Goal: Task Accomplishment & Management: Manage account settings

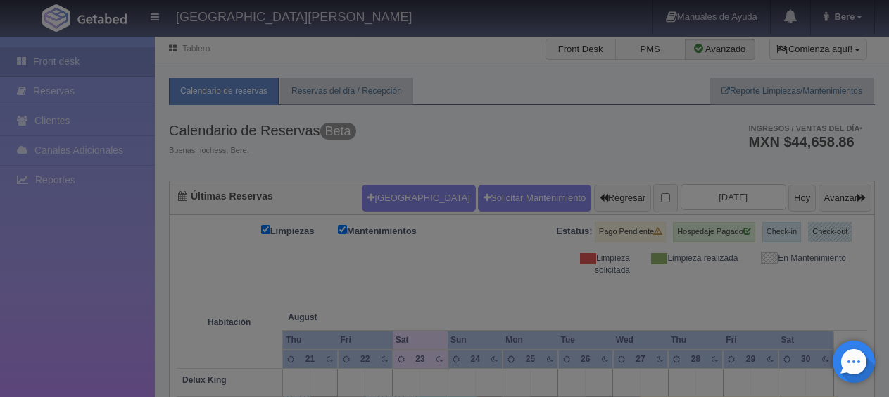
checkbox input "false"
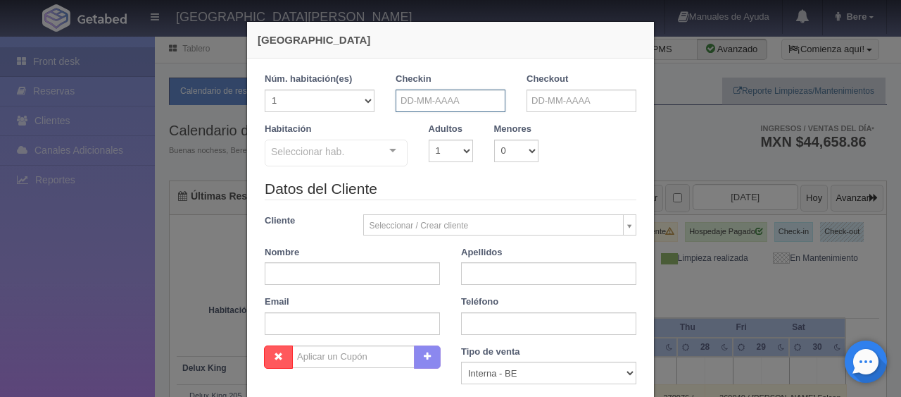
click at [451, 100] on input "text" at bounding box center [451, 100] width 110 height 23
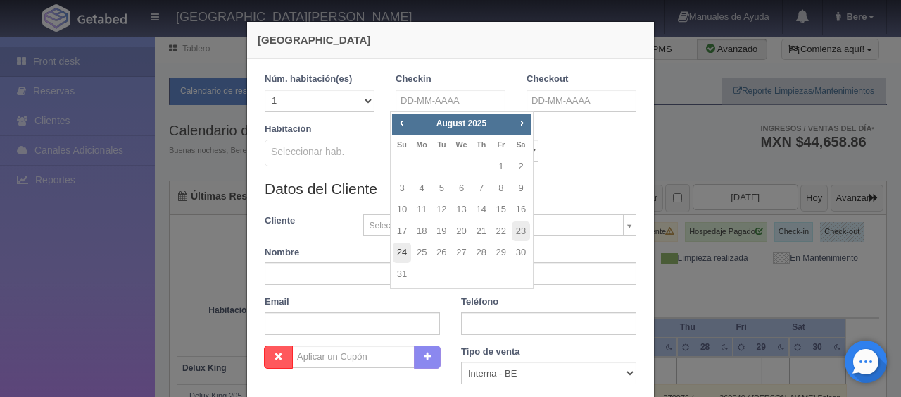
click at [401, 249] on link "24" at bounding box center [402, 252] width 18 height 20
type input "24-08-2025"
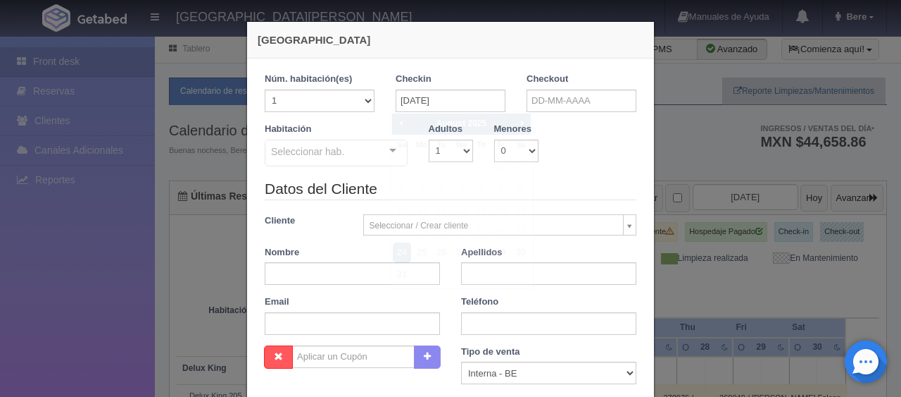
checkbox input "false"
click at [532, 92] on input "text" at bounding box center [582, 100] width 110 height 23
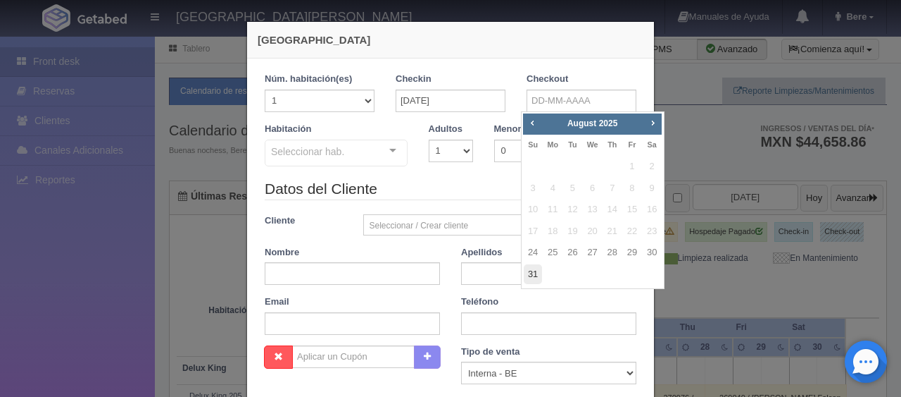
click at [529, 275] on link "31" at bounding box center [533, 274] width 18 height 20
type input "31-08-2025"
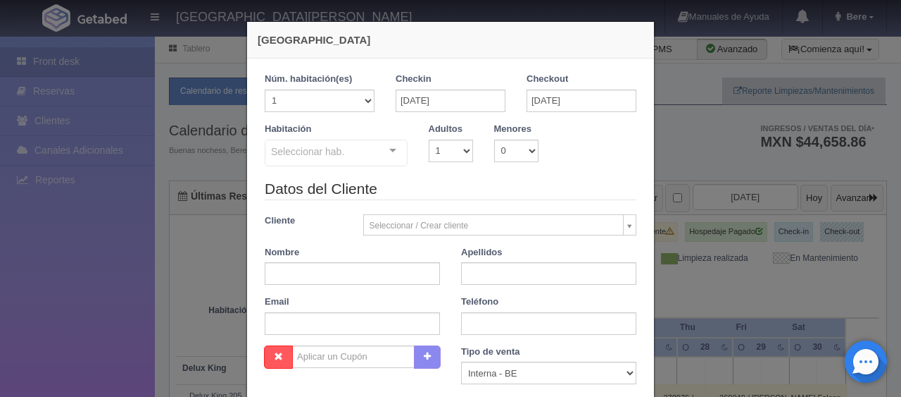
click at [302, 137] on div "Habitación Seleccionar hab. SUITE SUITE - Sin asignar SUITE 301 Habitación Pers…" at bounding box center [336, 145] width 164 height 45
checkbox input "false"
click at [341, 151] on div "Seleccionar hab." at bounding box center [336, 152] width 143 height 27
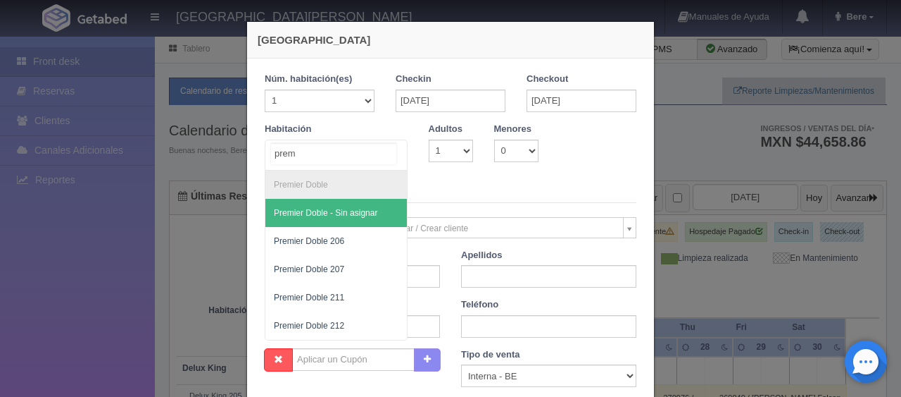
type input "premi"
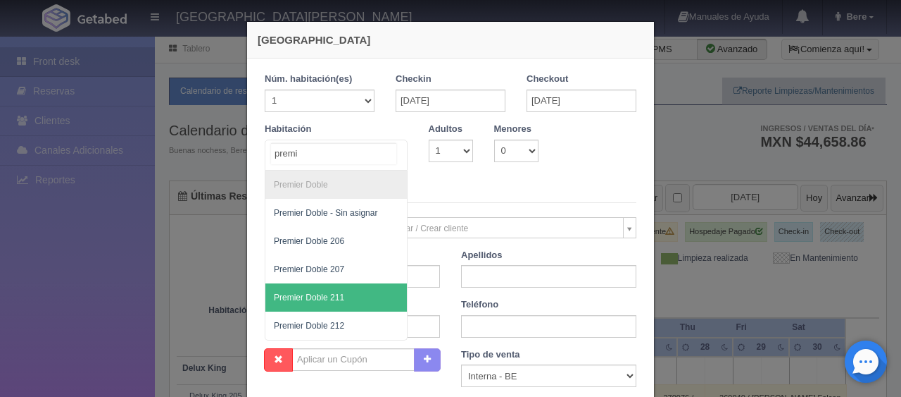
click at [347, 298] on span "Premier Doble 211" at bounding box center [337, 297] width 142 height 28
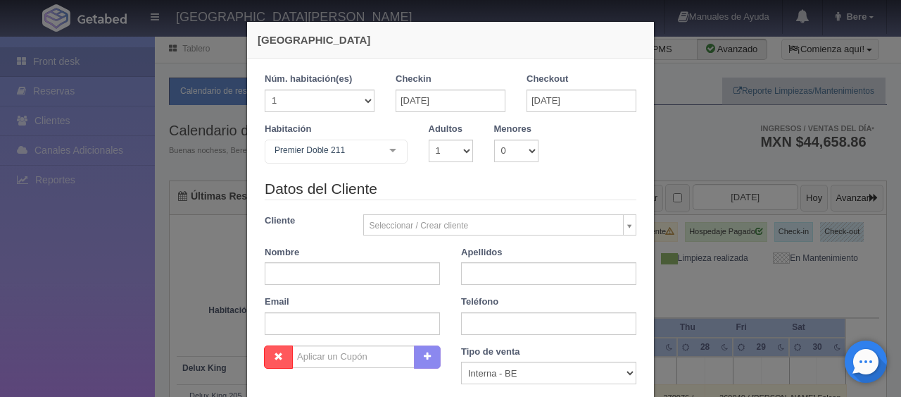
checkbox input "false"
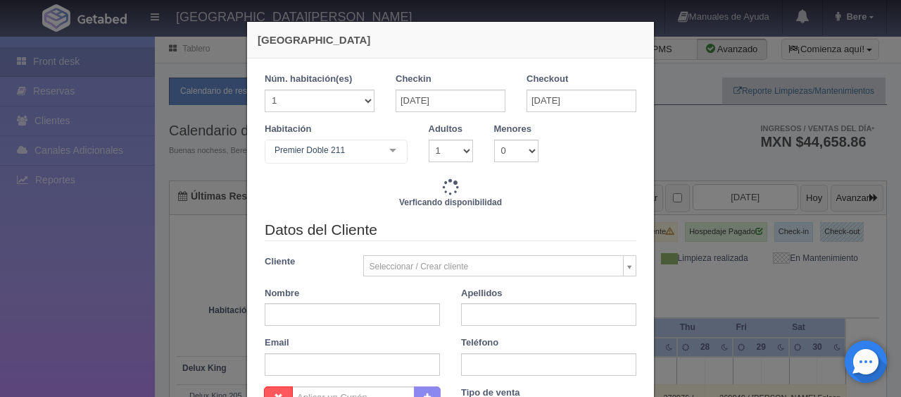
type input "9793.00"
checkbox input "false"
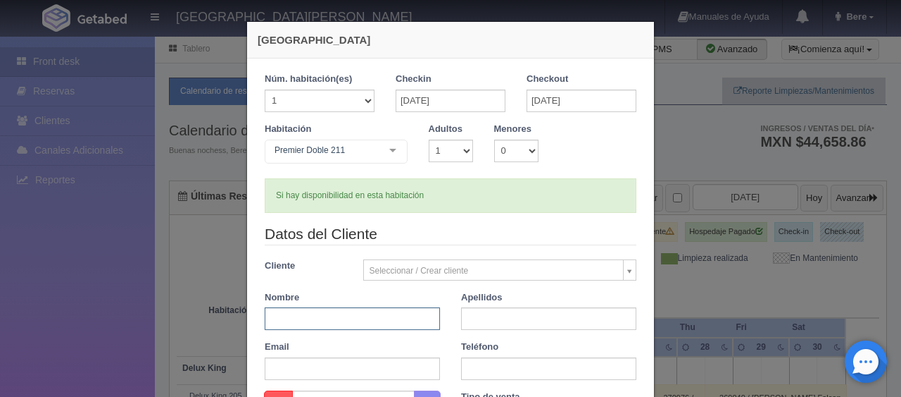
click at [349, 317] on input "text" at bounding box center [352, 318] width 175 height 23
paste input "Irma Macias"
type input "Irma"
paste input "Macias"
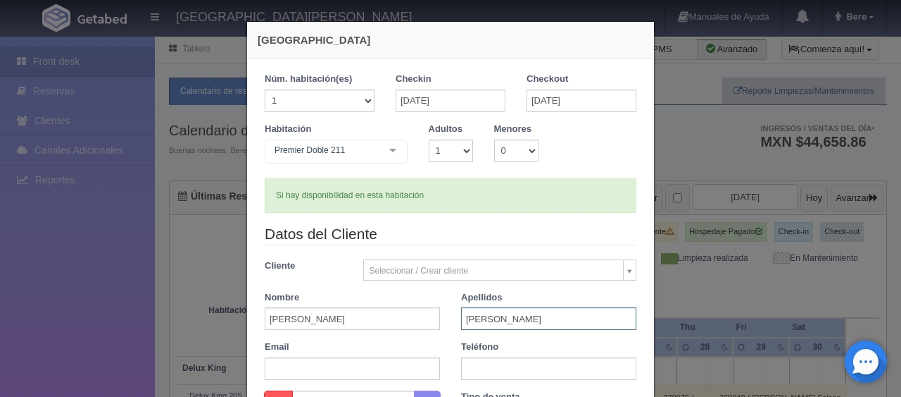
type input "Macias"
click at [476, 353] on div "Teléfono" at bounding box center [549, 359] width 196 height 39
click at [473, 361] on input "text" at bounding box center [548, 368] width 175 height 23
paste input "1 (0) 4088932103"
type input "1 (0) 4088932103"
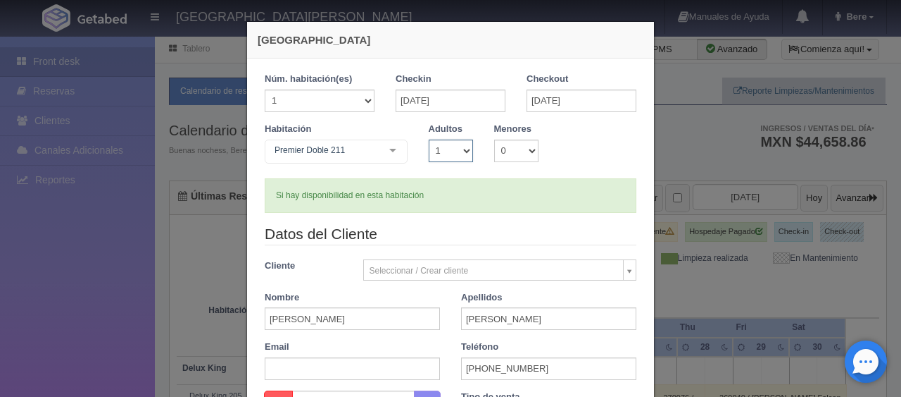
click at [448, 154] on select "1 2 3 4 5 6 7 8 9 10" at bounding box center [451, 150] width 44 height 23
select select "2"
click at [429, 139] on select "1 2 3 4 5 6 7 8 9 10" at bounding box center [451, 150] width 44 height 23
checkbox input "false"
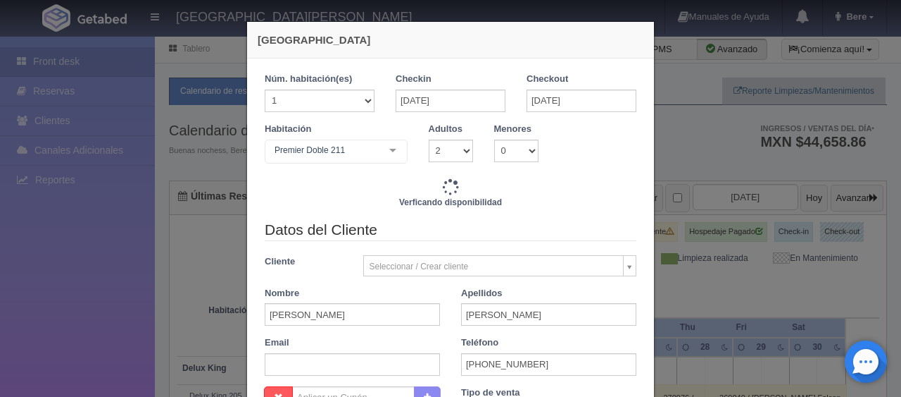
type input "11543.00"
checkbox input "false"
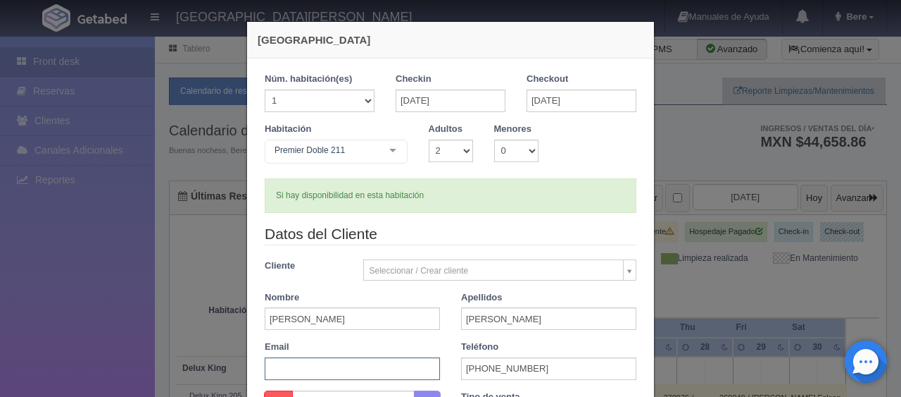
click at [285, 364] on input "text" at bounding box center [352, 368] width 175 height 23
paste input "pwhxxsc4j1@m.expediapartnercentral.com"
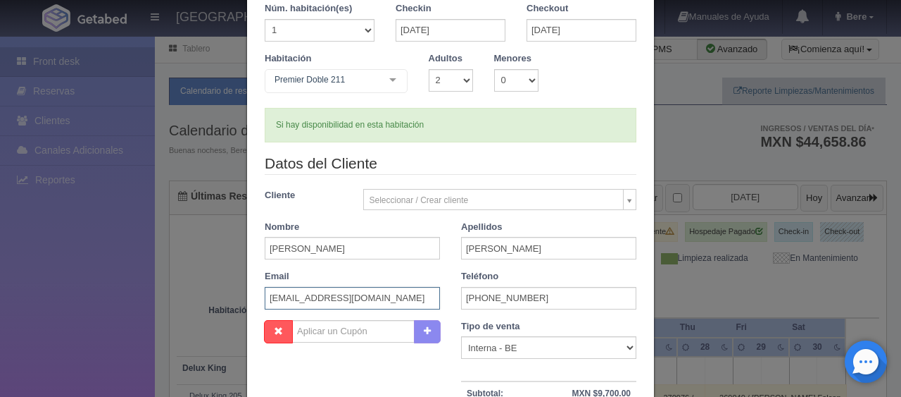
scroll to position [293, 0]
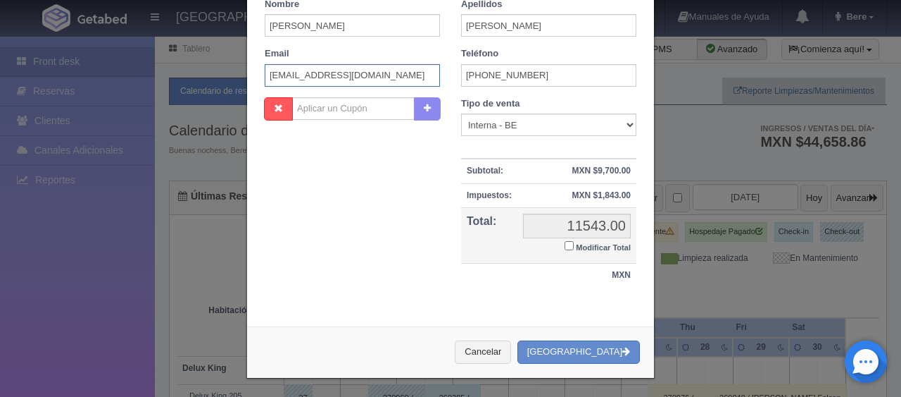
type input "pwhxxsc4j1@m.expediapartnercentral.com"
click at [550, 128] on select "Correo Electronico Interna - BE Llamada OTA Externa Otro WALK IN" at bounding box center [548, 124] width 175 height 23
select select "extota"
click at [461, 113] on select "Correo Electronico Interna - BE Llamada OTA Externa Otro WALK IN" at bounding box center [548, 124] width 175 height 23
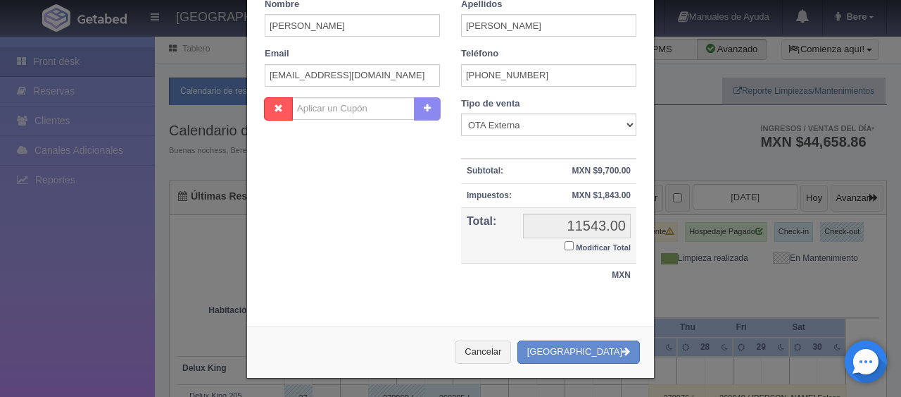
click at [574, 238] on label "Modificar Total" at bounding box center [598, 246] width 66 height 16
click at [574, 241] on input "Modificar Total" at bounding box center [569, 245] width 9 height 9
checkbox input "true"
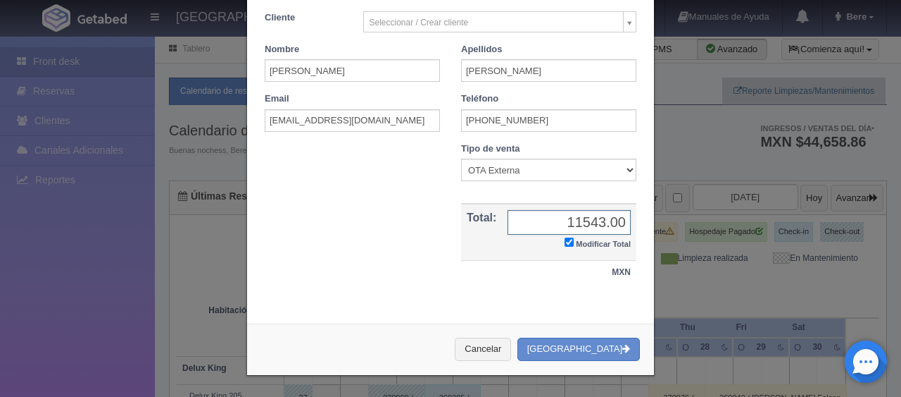
scroll to position [245, 0]
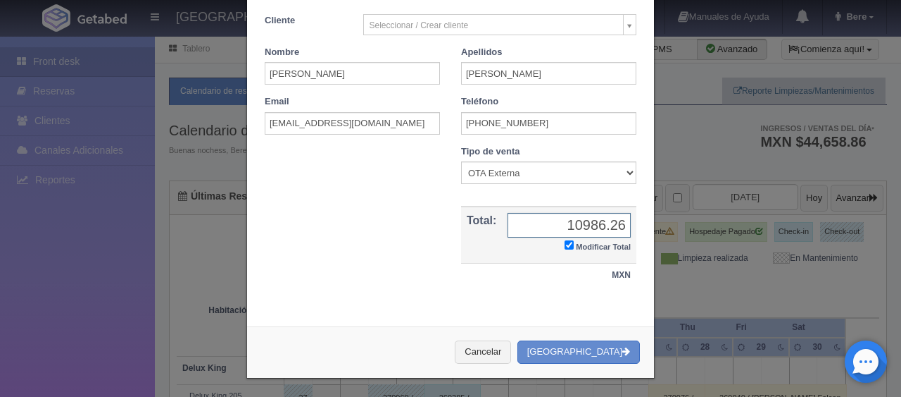
type input "10986.26"
click at [518, 340] on button "[GEOGRAPHIC_DATA]" at bounding box center [579, 351] width 123 height 23
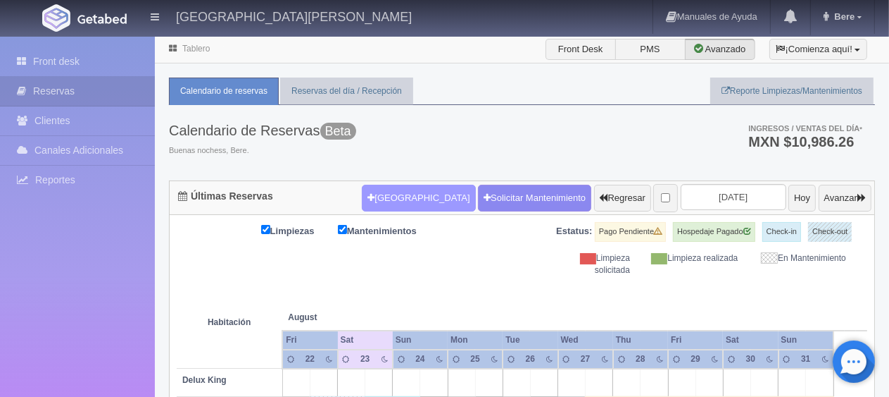
click at [425, 201] on button "[GEOGRAPHIC_DATA]" at bounding box center [418, 198] width 113 height 27
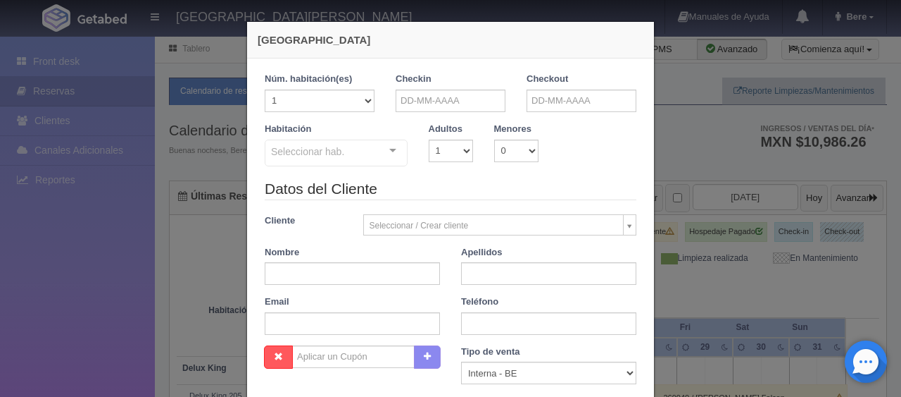
checkbox input "false"
click at [701, 211] on div "Nueva Reserva 1 Núm. habitación(es) 1 2 3 4 5 6 7 8 9 10 11 12 13 14 15 16 17 1…" at bounding box center [450, 198] width 901 height 397
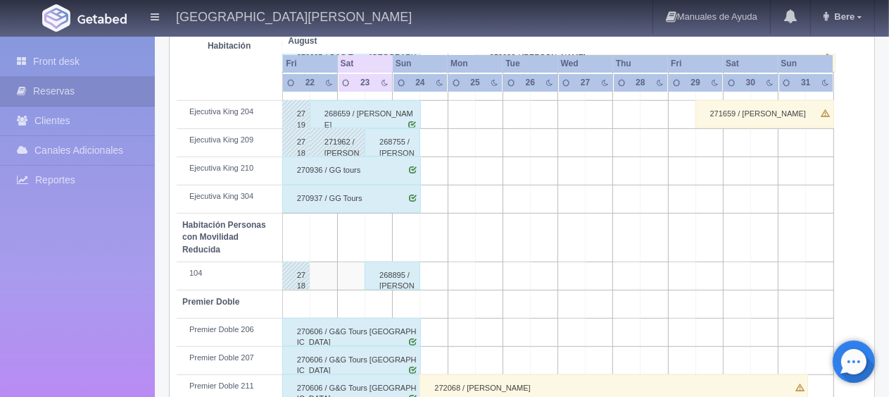
scroll to position [751, 0]
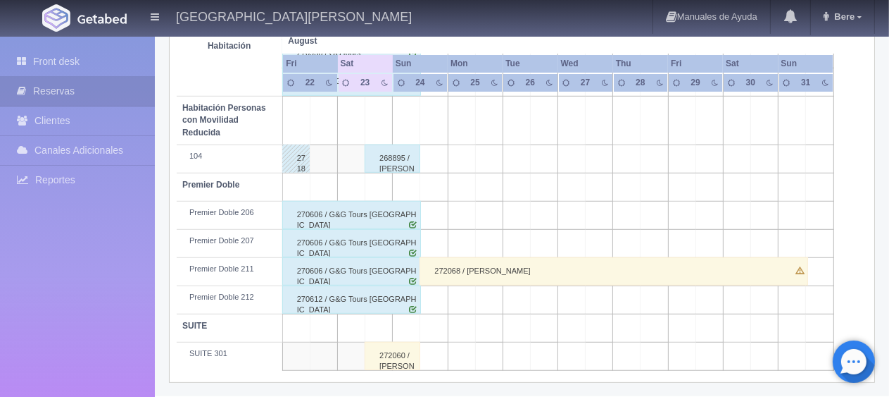
click at [518, 274] on div "272068 / Irma Macias" at bounding box center [614, 271] width 389 height 28
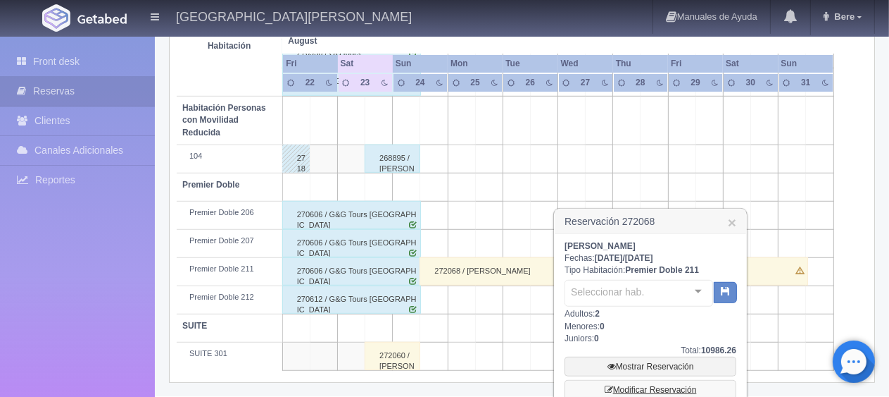
scroll to position [845, 0]
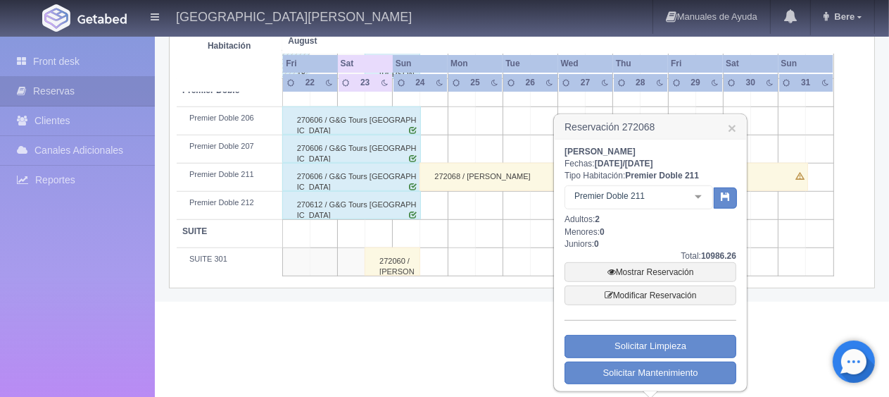
click at [737, 124] on h3 "Reservación 272068 ×" at bounding box center [651, 127] width 192 height 25
click at [734, 129] on link "×" at bounding box center [732, 127] width 8 height 15
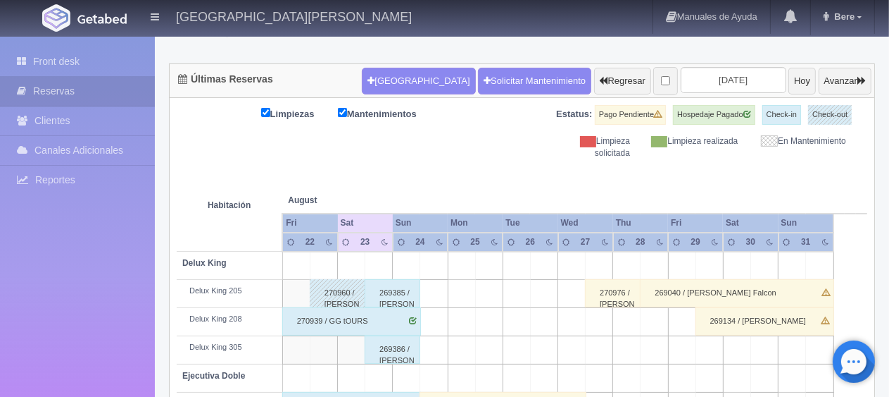
scroll to position [0, 0]
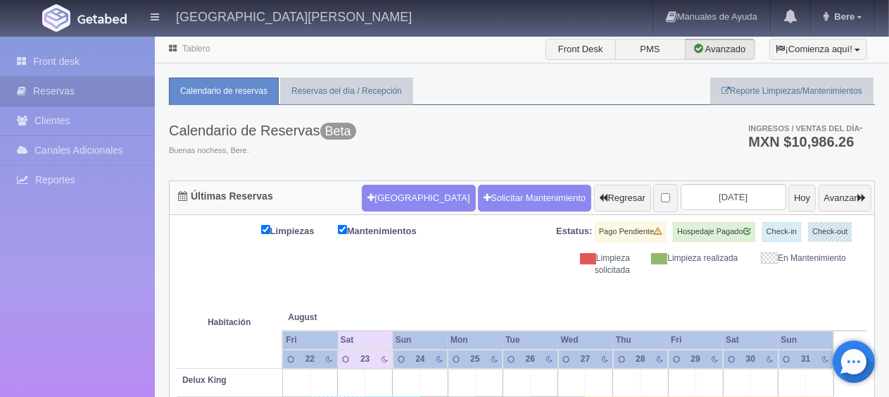
click at [669, 306] on th at bounding box center [682, 303] width 82 height 54
click at [670, 306] on th at bounding box center [682, 303] width 82 height 54
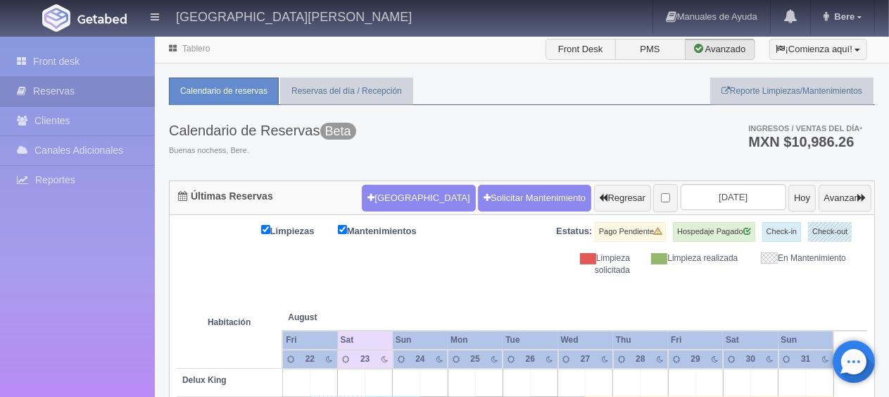
click at [721, 296] on th at bounding box center [682, 303] width 82 height 54
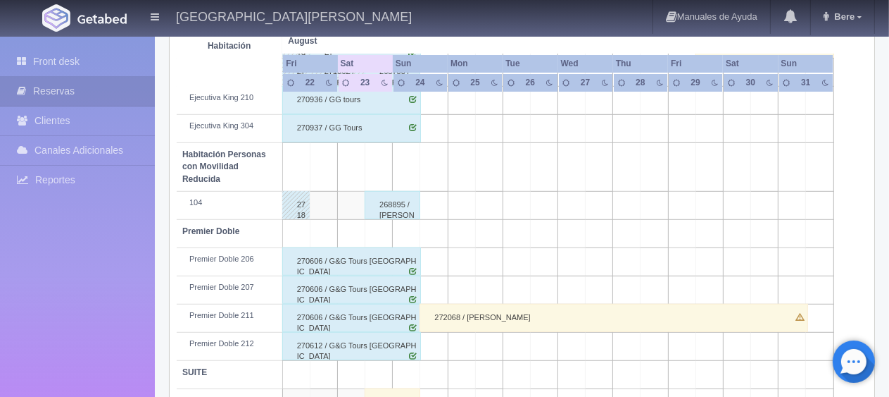
scroll to position [751, 0]
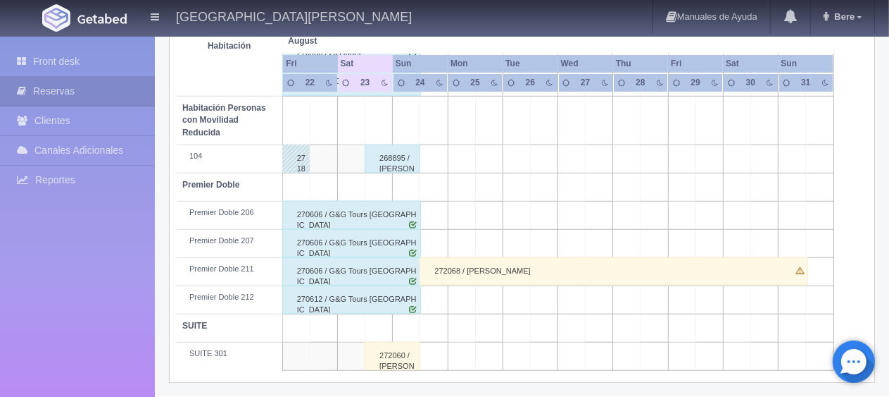
click at [408, 346] on div "272060 / [PERSON_NAME] [PERSON_NAME]" at bounding box center [393, 356] width 56 height 28
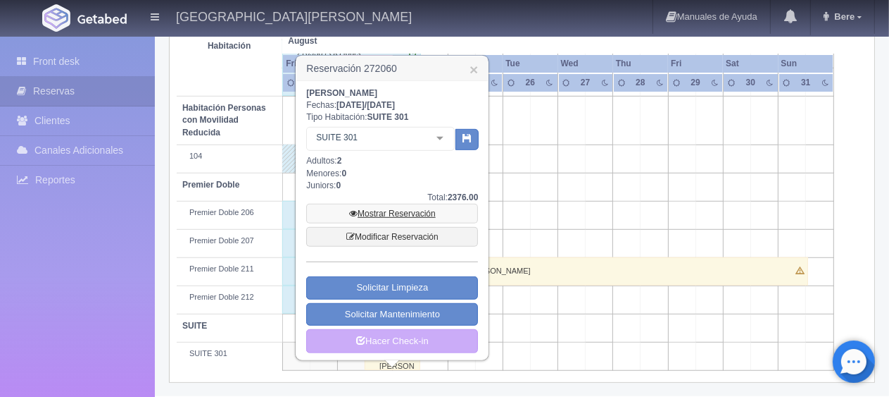
click at [399, 210] on link "Mostrar Reservación" at bounding box center [392, 214] width 172 height 20
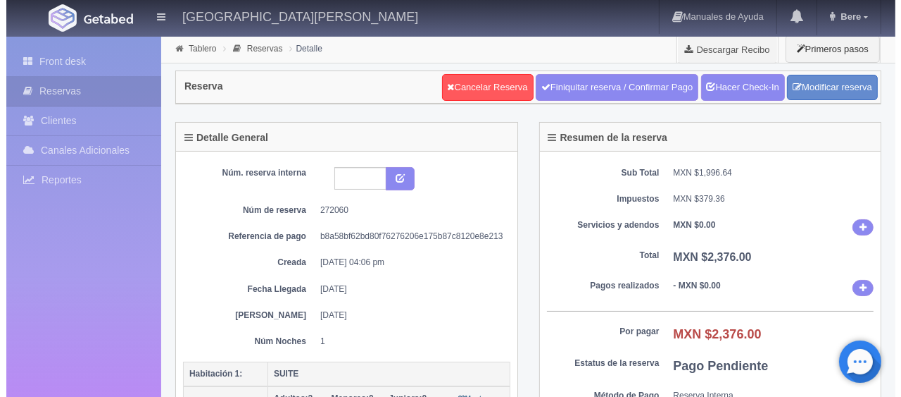
scroll to position [211, 0]
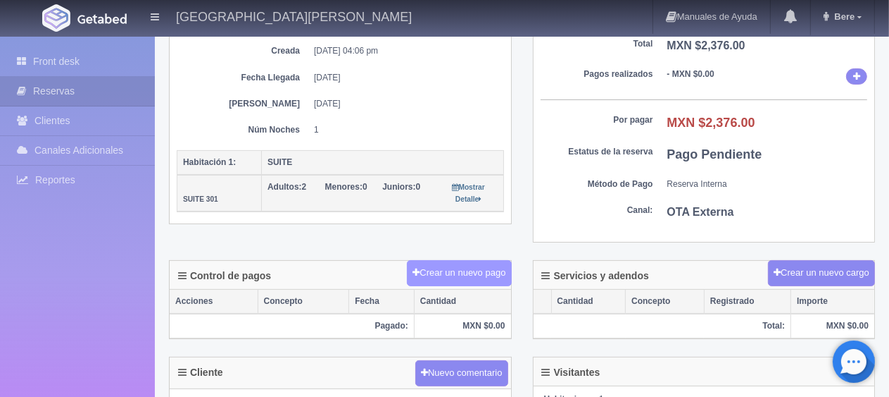
click at [459, 273] on button "Crear un nuevo pago" at bounding box center [459, 273] width 104 height 26
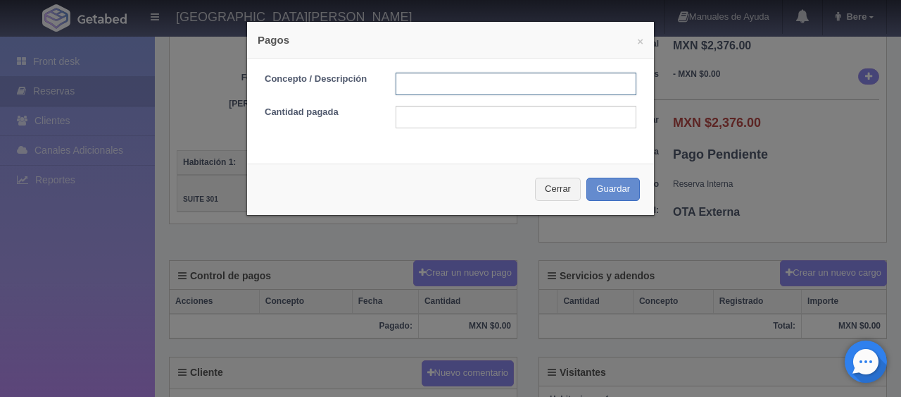
click at [499, 87] on input "text" at bounding box center [516, 84] width 241 height 23
click at [470, 85] on input "text" at bounding box center [516, 84] width 241 height 23
click at [414, 120] on input "text" at bounding box center [516, 117] width 241 height 23
click at [424, 96] on form "Concepto / Descripción Cantidad pagada" at bounding box center [451, 101] width 372 height 56
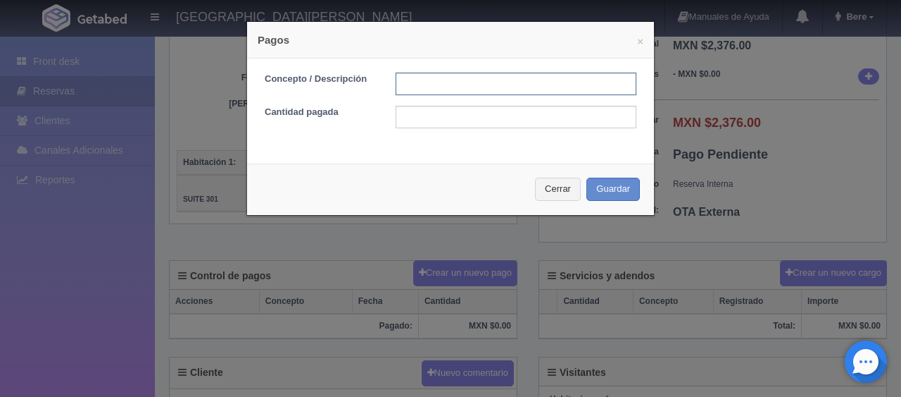
click at [426, 82] on input "text" at bounding box center [516, 84] width 241 height 23
click at [425, 114] on input "text" at bounding box center [516, 117] width 241 height 23
click at [428, 92] on input "text" at bounding box center [516, 84] width 241 height 23
click at [419, 118] on input "text" at bounding box center [516, 117] width 241 height 23
click at [436, 87] on input "text" at bounding box center [516, 84] width 241 height 23
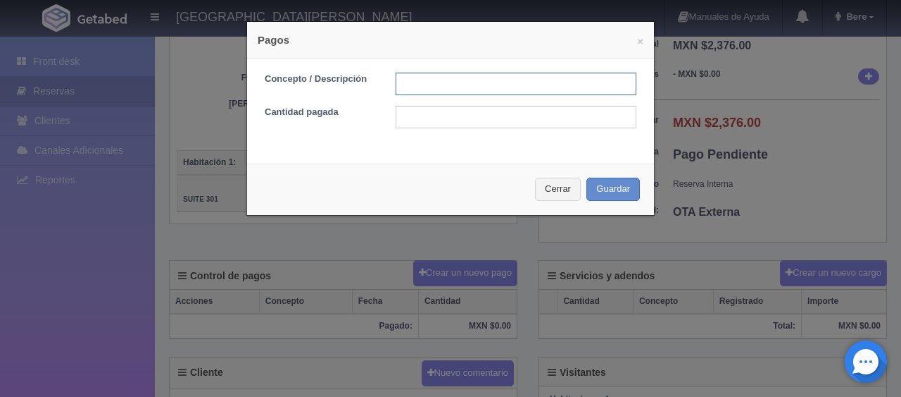
click at [436, 87] on input "text" at bounding box center [516, 84] width 241 height 23
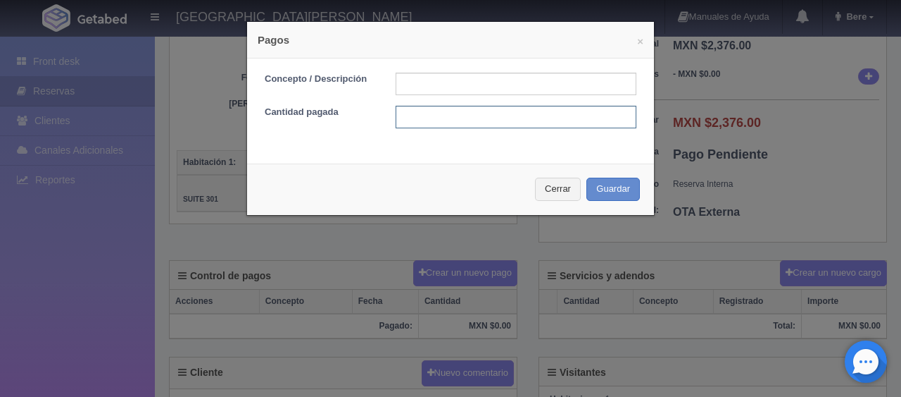
click at [434, 117] on input "text" at bounding box center [516, 117] width 241 height 23
click at [449, 97] on form "Concepto / Descripción Cantidad pagada" at bounding box center [451, 101] width 372 height 56
click at [455, 94] on input "text" at bounding box center [516, 84] width 241 height 23
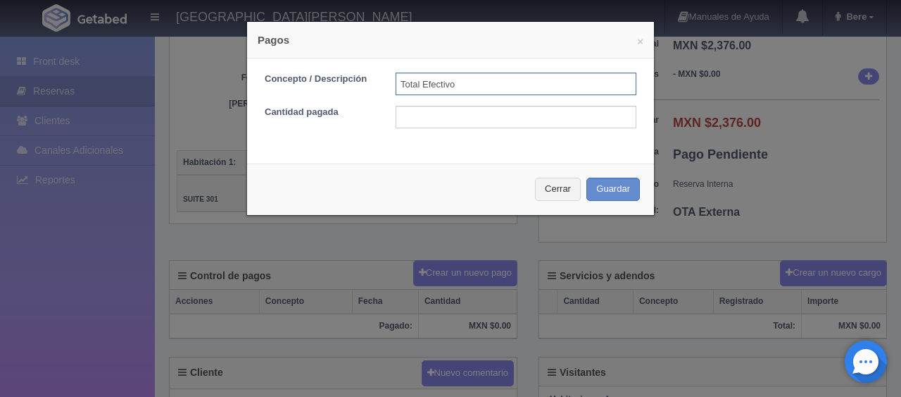
drag, startPoint x: 525, startPoint y: 87, endPoint x: 417, endPoint y: 83, distance: 107.8
click at [417, 83] on input "Total Efectivo" at bounding box center [516, 84] width 241 height 23
drag, startPoint x: 477, startPoint y: 80, endPoint x: 400, endPoint y: 78, distance: 77.5
click at [400, 78] on input "Total Efectivo" at bounding box center [516, 84] width 241 height 23
click at [451, 87] on input "Total Efectivo" at bounding box center [516, 84] width 241 height 23
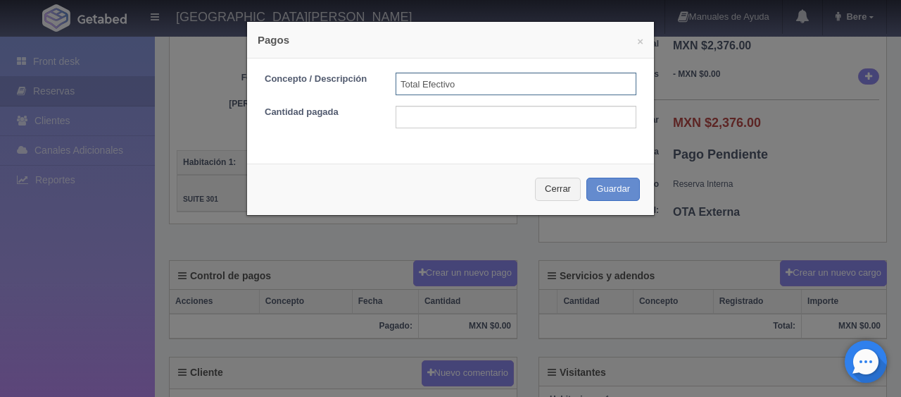
drag, startPoint x: 497, startPoint y: 87, endPoint x: 436, endPoint y: 89, distance: 60.6
click at [436, 89] on input "Total Efectivo" at bounding box center [516, 84] width 241 height 23
click at [437, 85] on input "Total Efectivo" at bounding box center [516, 84] width 241 height 23
click at [434, 100] on form "Concepto / Descripción Total Efectivo Cantidad pagada" at bounding box center [451, 101] width 372 height 56
click at [435, 111] on input "text" at bounding box center [516, 117] width 241 height 23
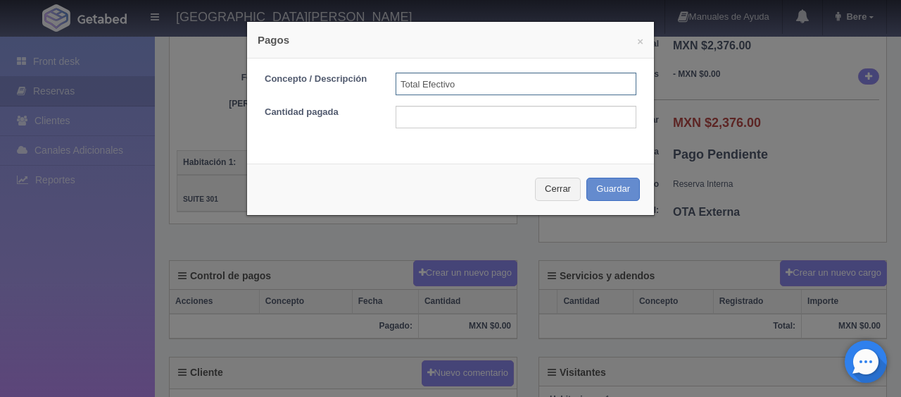
click at [452, 85] on input "Total Efectivo" at bounding box center [516, 84] width 241 height 23
type input "Total Tarjeta"
click at [492, 116] on input "text" at bounding box center [516, 117] width 241 height 23
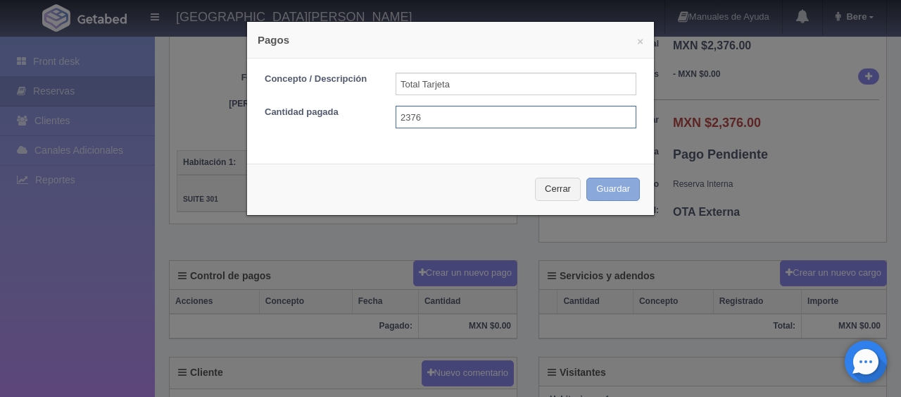
type input "2376"
click at [609, 188] on button "Guardar" at bounding box center [614, 188] width 54 height 23
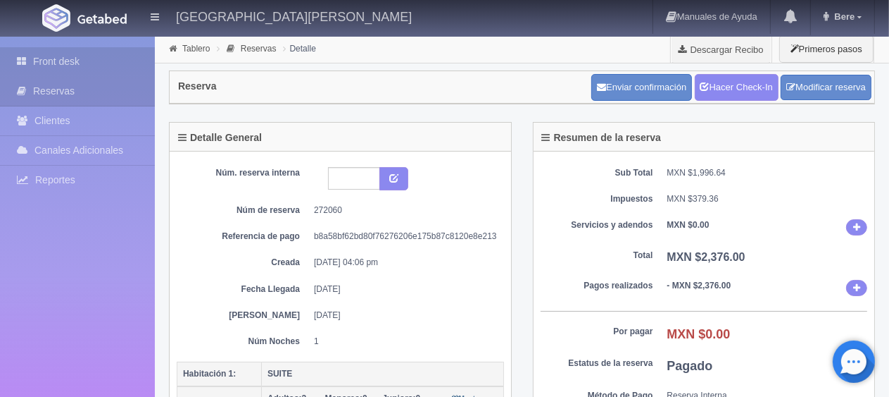
click at [56, 47] on link "Front desk" at bounding box center [77, 61] width 155 height 29
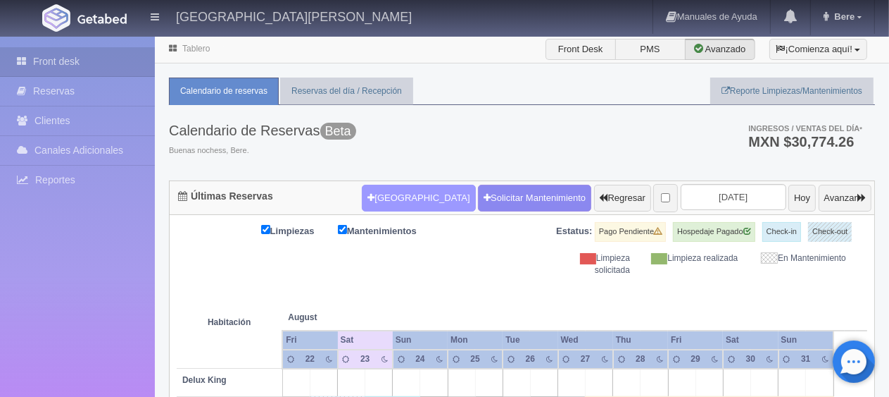
click at [422, 201] on button "[GEOGRAPHIC_DATA]" at bounding box center [418, 198] width 113 height 27
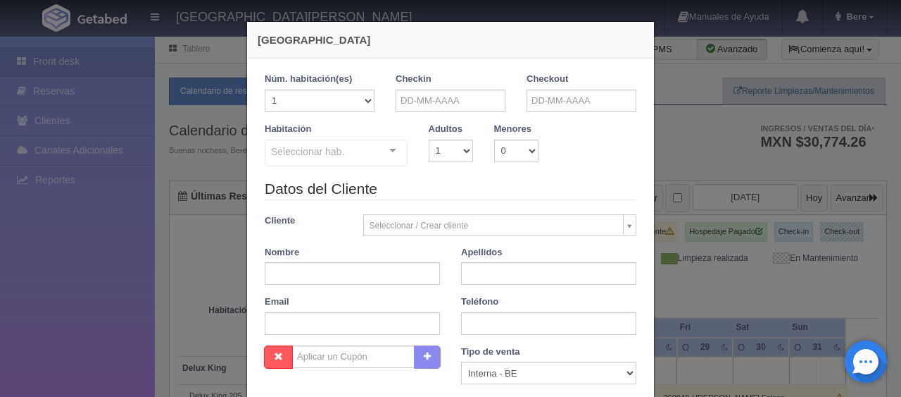
checkbox input "false"
click at [459, 97] on input "text" at bounding box center [451, 100] width 110 height 23
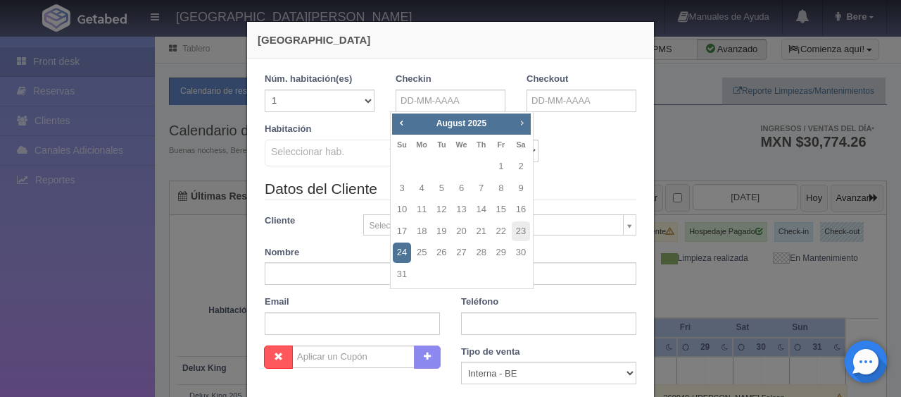
click at [527, 123] on span "Next" at bounding box center [521, 122] width 11 height 11
click at [528, 125] on link "Next" at bounding box center [522, 122] width 15 height 15
click at [503, 247] on link "31" at bounding box center [501, 252] width 18 height 20
type input "[DATE]"
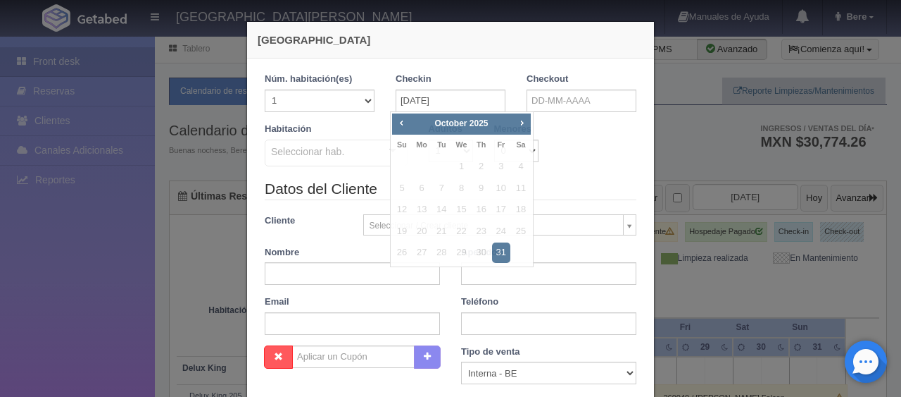
checkbox input "false"
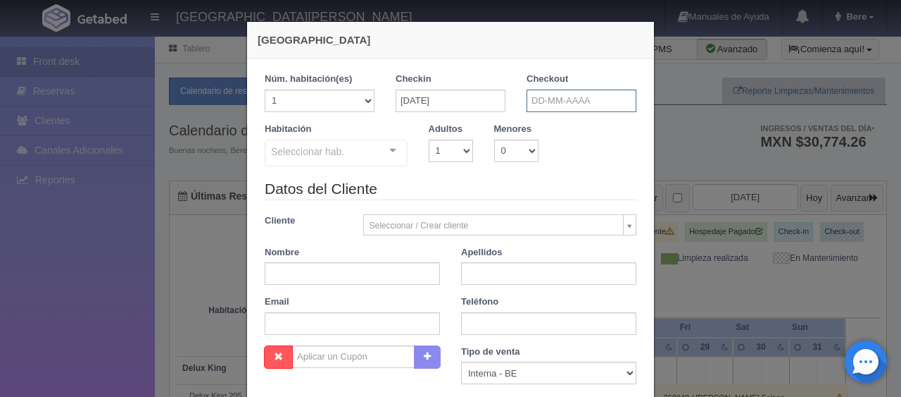
click at [582, 101] on input "text" at bounding box center [582, 100] width 110 height 23
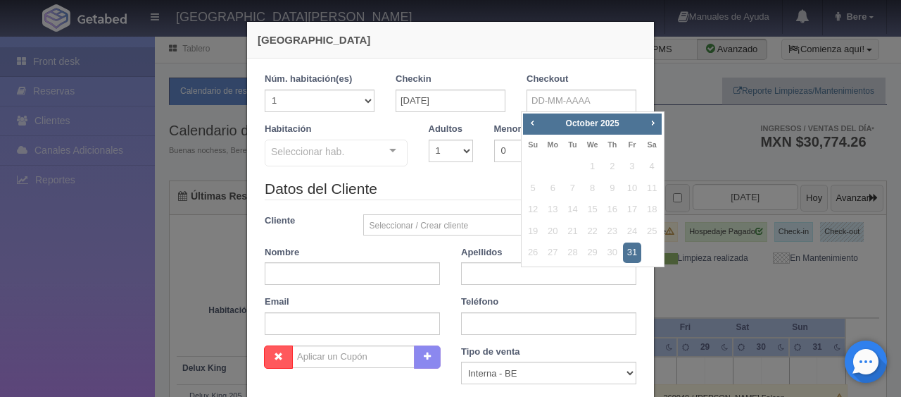
click at [656, 126] on span "Next" at bounding box center [652, 122] width 11 height 11
click at [570, 188] on link "4" at bounding box center [572, 188] width 18 height 20
type input "04-11-2025"
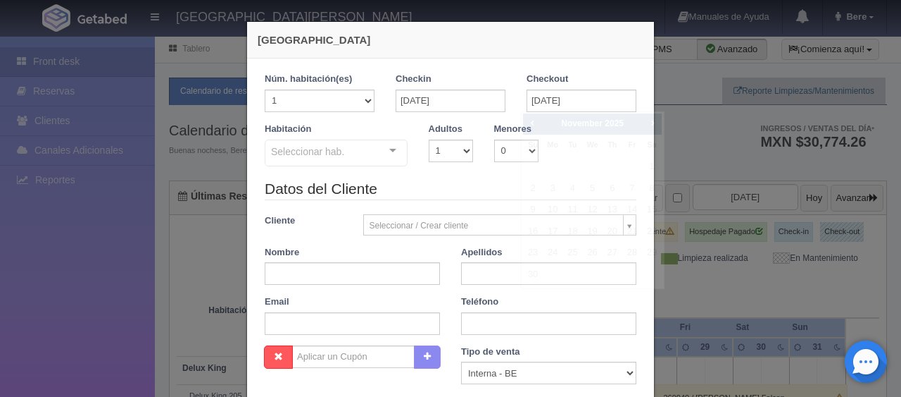
click at [375, 148] on div "Seleccionar hab. SUITE SUITE - Sin asignar SUITE 301 Habitación Personas con Mo…" at bounding box center [336, 153] width 143 height 28
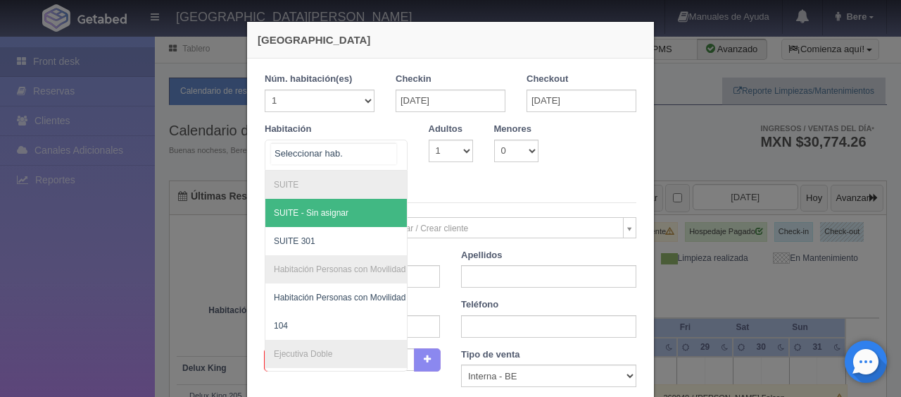
checkbox input "false"
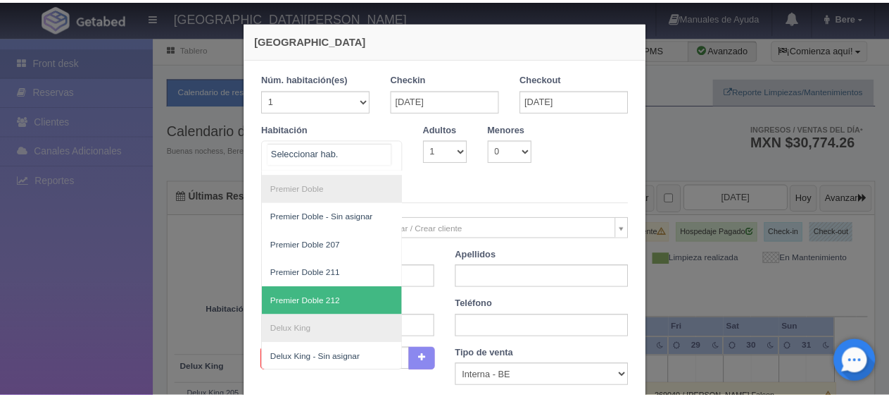
scroll to position [107, 0]
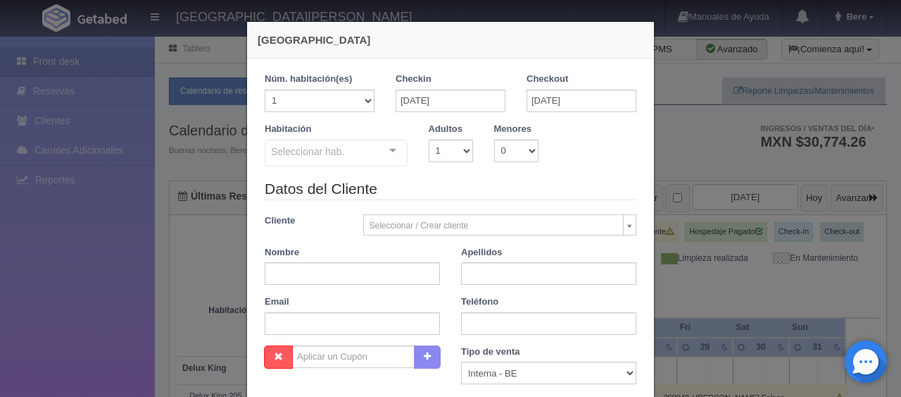
drag, startPoint x: 710, startPoint y: 210, endPoint x: 674, endPoint y: 221, distance: 37.6
click at [713, 210] on div "Nueva Reserva 1 Núm. habitación(es) 1 2 3 4 5 6 7 8 9 10 11 12 13 14 15 16 17 1…" at bounding box center [450, 198] width 901 height 397
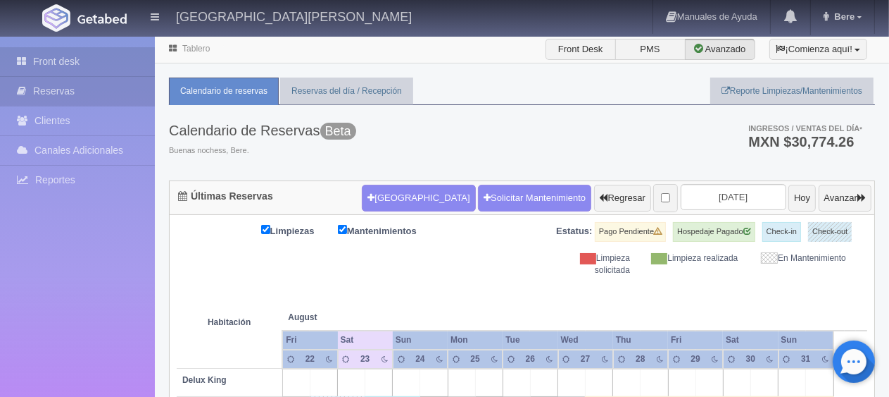
click at [109, 87] on link "Reservas" at bounding box center [77, 91] width 155 height 29
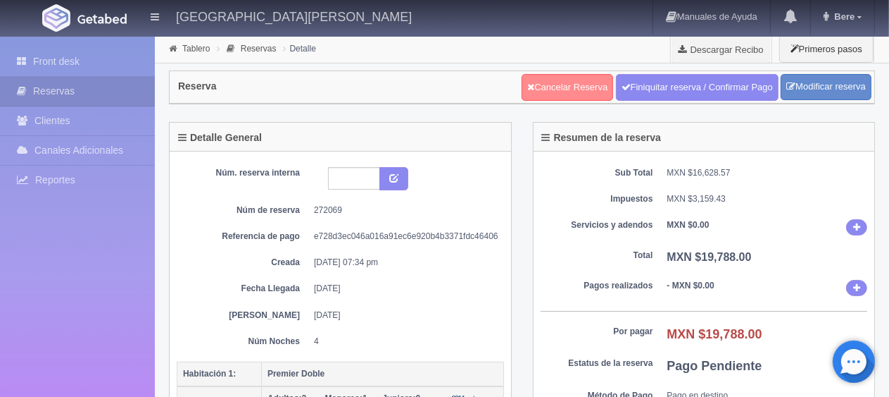
click at [532, 83] on link "Cancelar Reserva" at bounding box center [568, 87] width 92 height 27
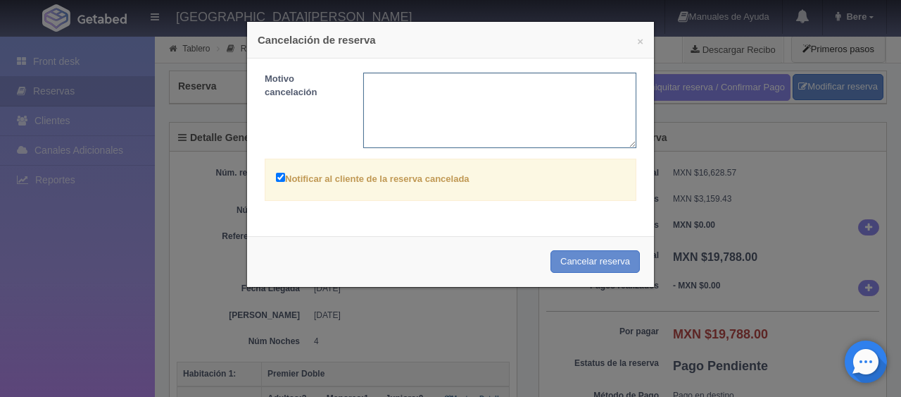
click at [483, 100] on textarea at bounding box center [500, 110] width 274 height 75
type textarea "r"
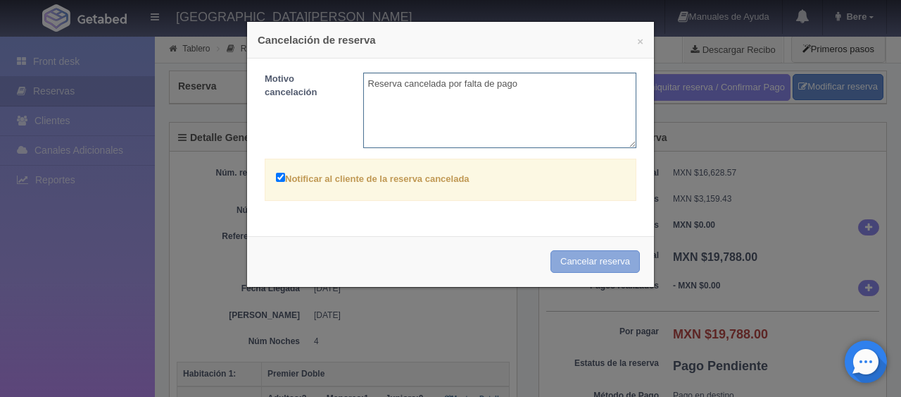
type textarea "Reserva cancelada por falta de pago"
click at [608, 261] on button "Cancelar reserva" at bounding box center [595, 261] width 89 height 23
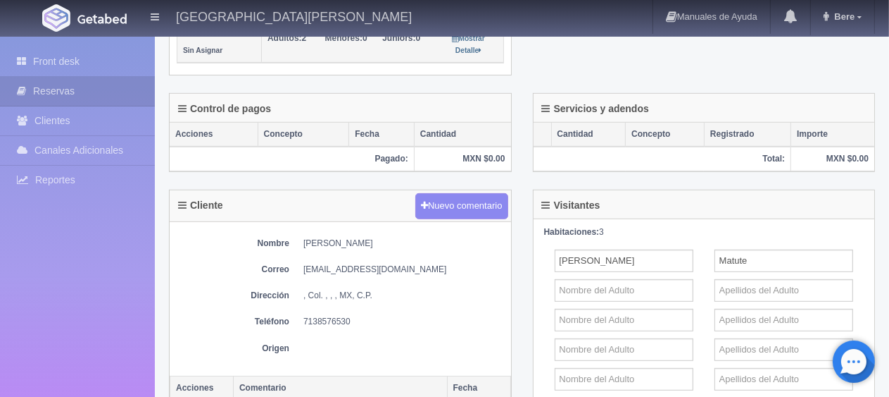
scroll to position [806, 0]
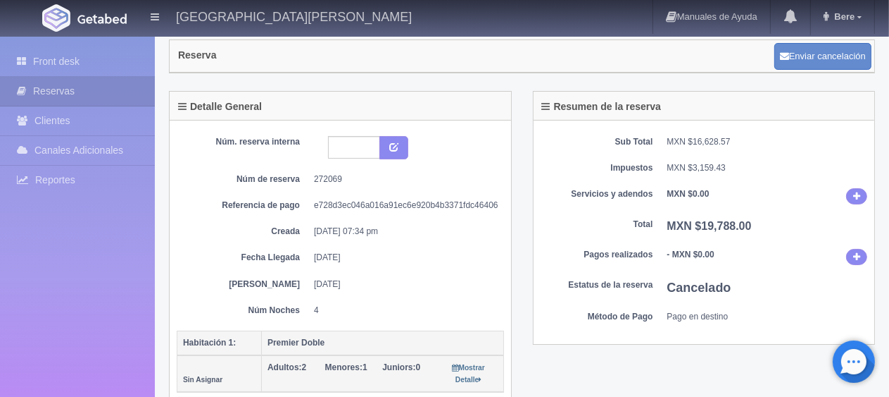
click at [558, 270] on div "Sub Total MXN $16,628.57 Impuestos MXN $3,159.43 Servicios y adendos MXN $0.00 …" at bounding box center [705, 232] width 342 height 224
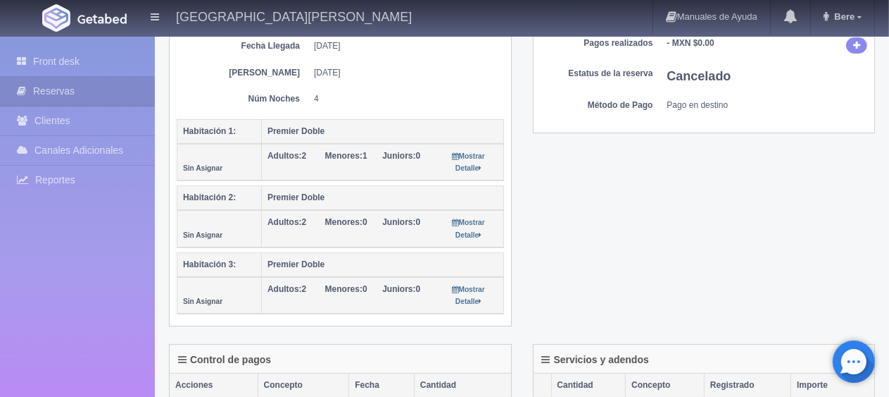
scroll to position [0, 0]
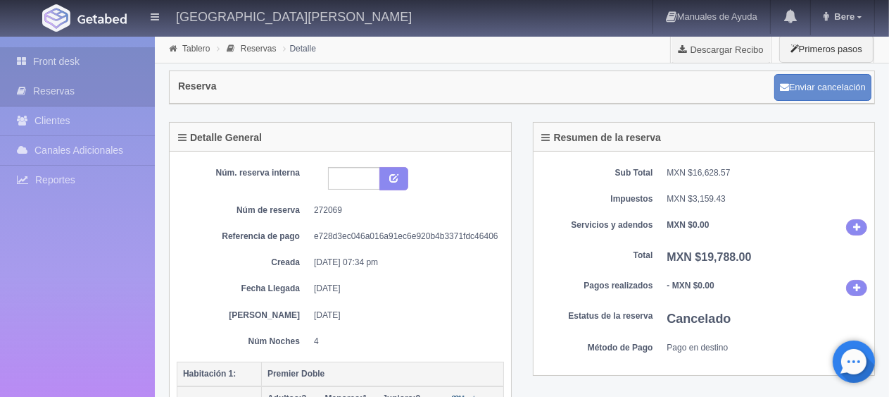
click at [111, 63] on link "Front desk" at bounding box center [77, 61] width 155 height 29
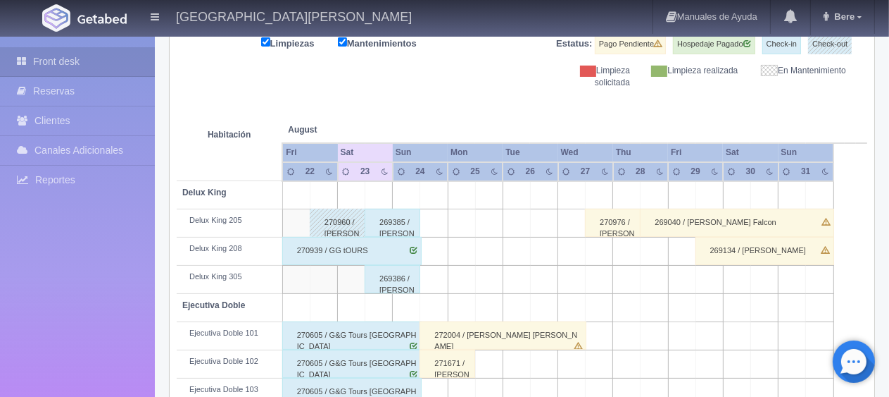
scroll to position [117, 0]
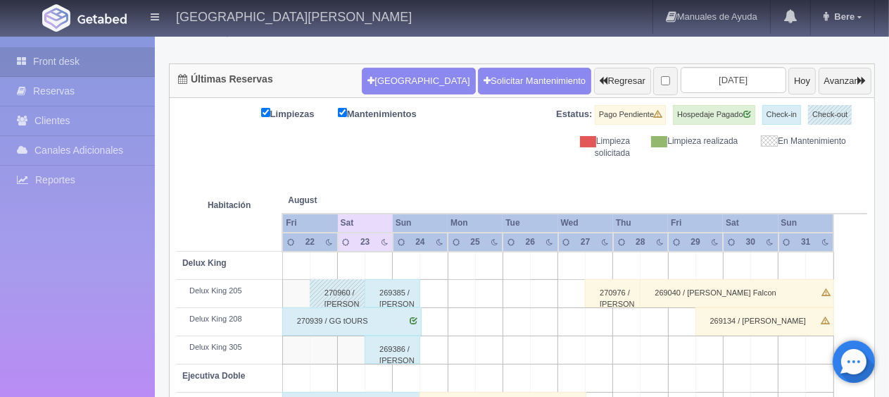
click at [492, 182] on th at bounding box center [516, 186] width 82 height 54
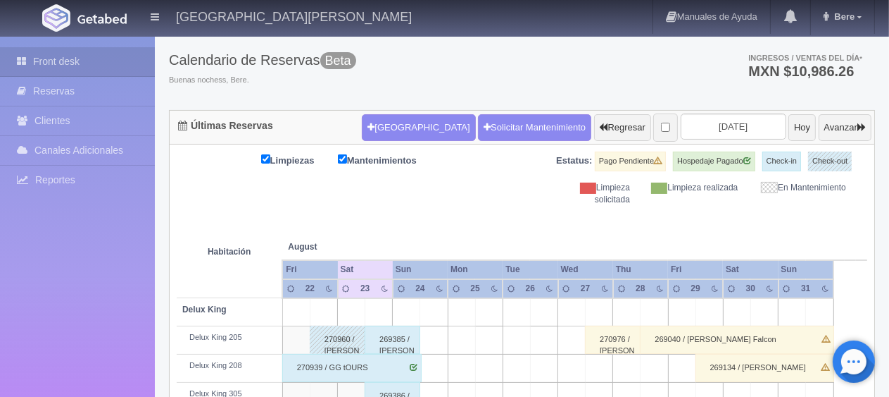
scroll to position [0, 0]
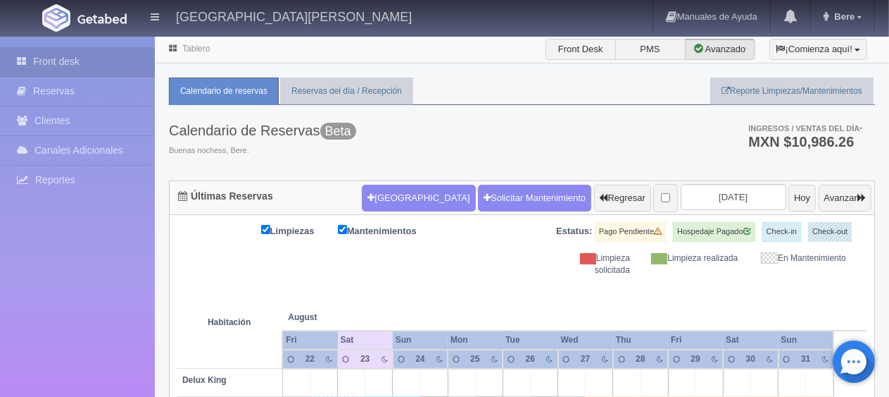
click at [530, 280] on th at bounding box center [516, 303] width 82 height 54
click at [696, 133] on div "Calendario de Reservas Beta Buenas nochess, Bere. Ingresos / Ventas del día * M…" at bounding box center [522, 142] width 706 height 75
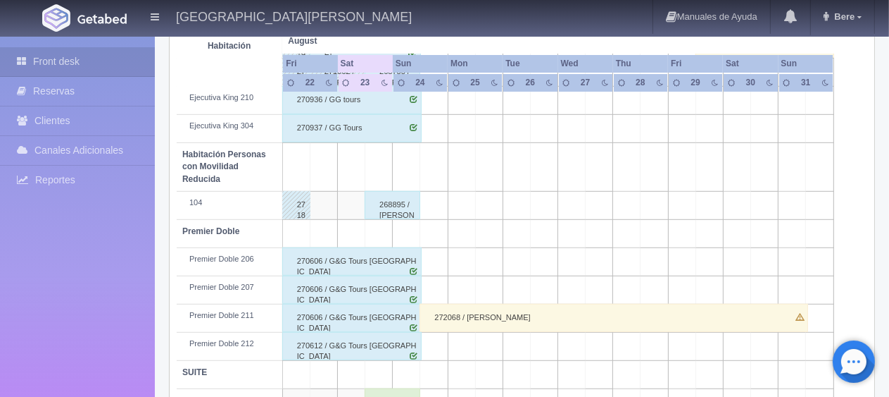
scroll to position [751, 0]
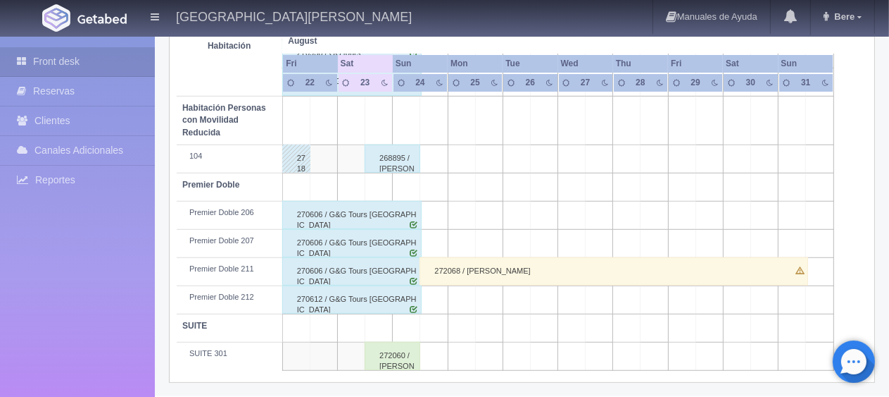
click at [403, 354] on div "272060 / [PERSON_NAME] [PERSON_NAME]" at bounding box center [393, 356] width 56 height 28
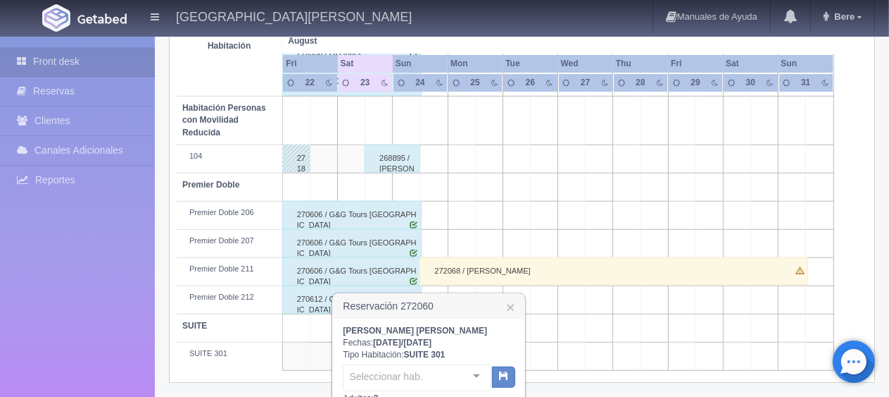
scroll to position [956, 0]
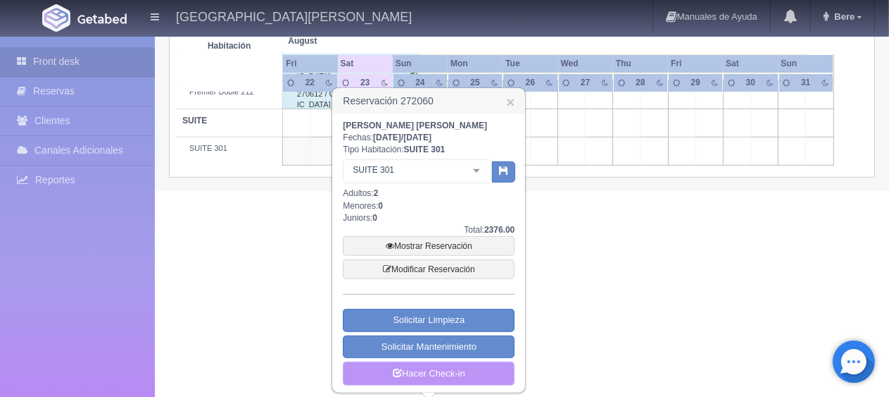
click at [445, 367] on link "Hacer Check-in" at bounding box center [429, 373] width 172 height 24
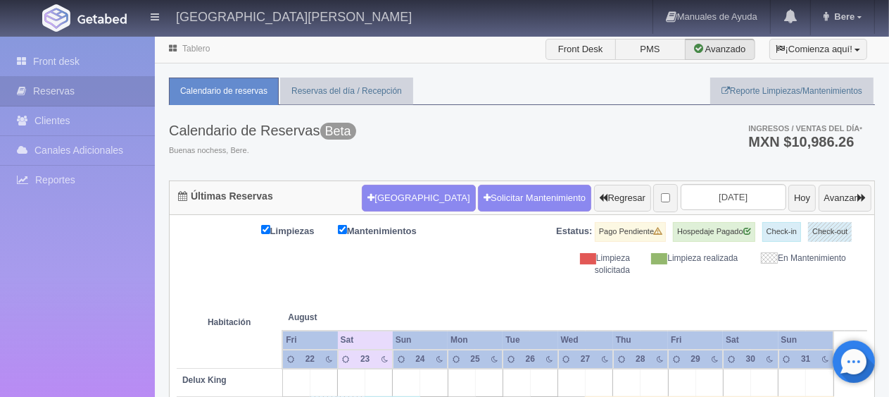
click at [466, 304] on th at bounding box center [434, 303] width 82 height 54
click at [520, 292] on th at bounding box center [516, 303] width 82 height 54
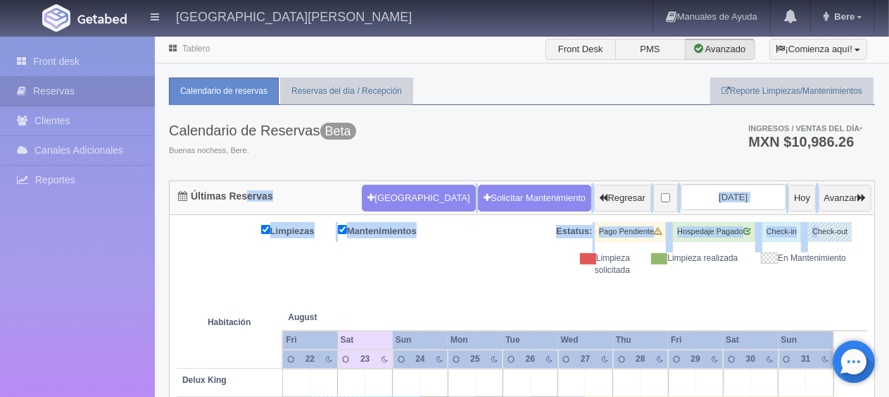
drag, startPoint x: 820, startPoint y: 239, endPoint x: 244, endPoint y: 193, distance: 577.9
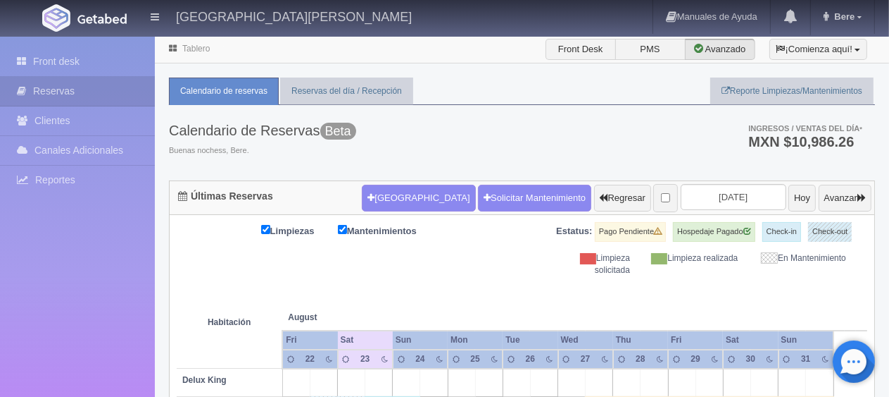
click at [594, 291] on th at bounding box center [599, 303] width 82 height 54
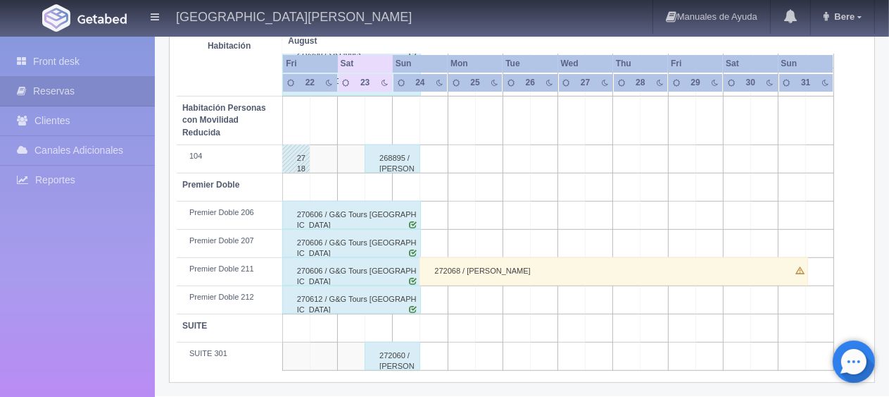
scroll to position [399, 0]
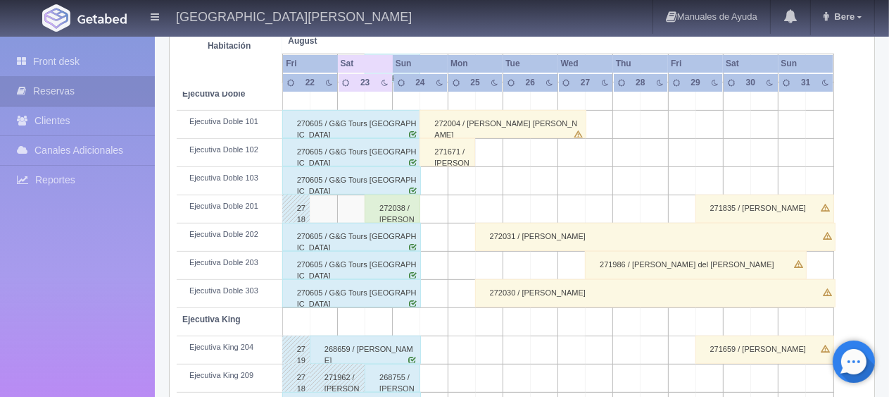
click at [402, 213] on div "272038 / [PERSON_NAME]" at bounding box center [393, 208] width 56 height 28
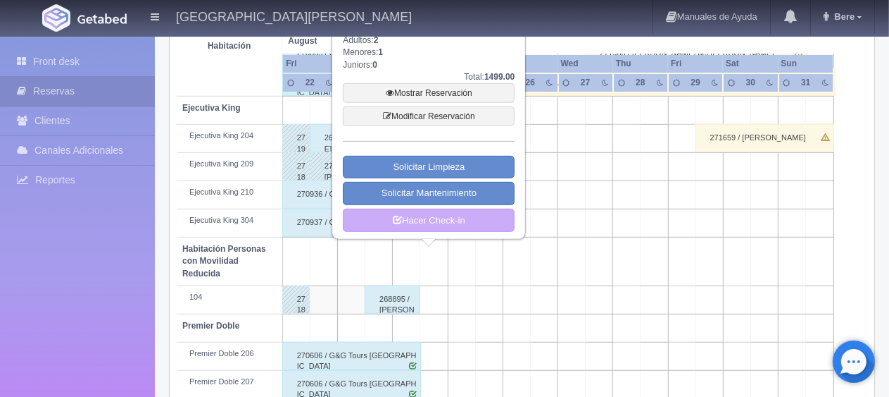
scroll to position [680, 0]
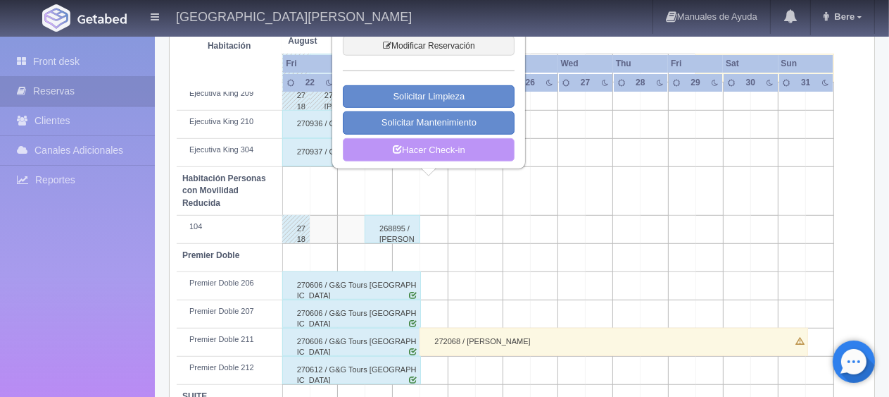
click at [427, 151] on link "Hacer Check-in" at bounding box center [429, 150] width 172 height 24
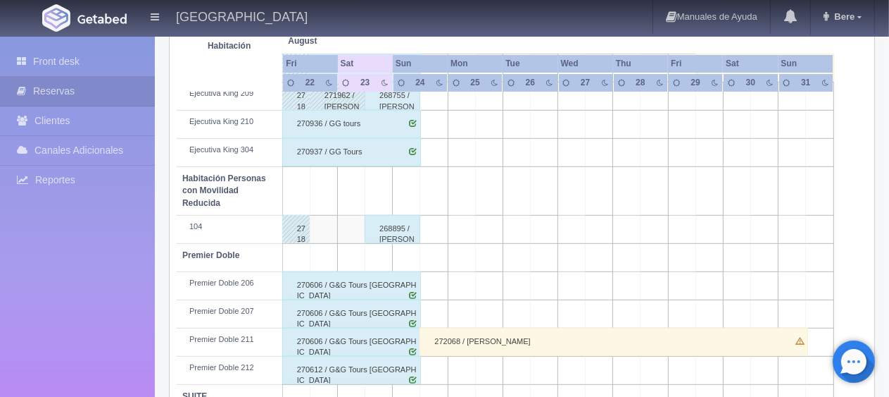
scroll to position [751, 0]
